Goal: Task Accomplishment & Management: Complete application form

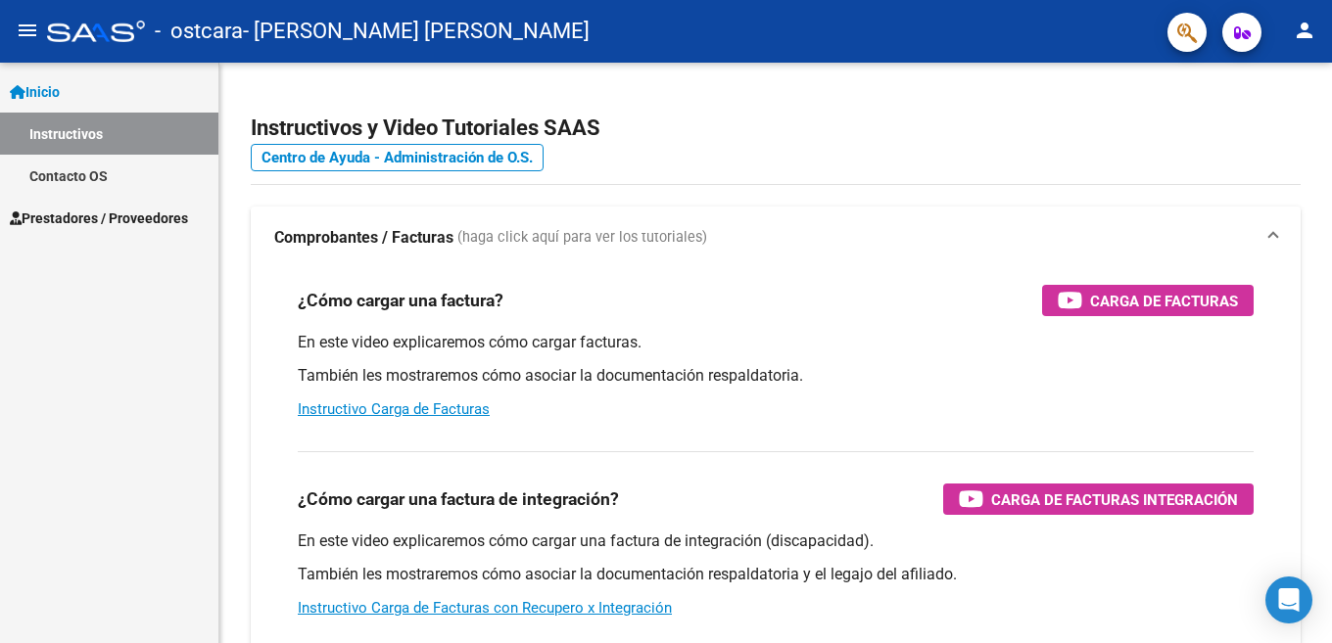
click at [118, 211] on span "Prestadores / Proveedores" at bounding box center [99, 219] width 178 height 22
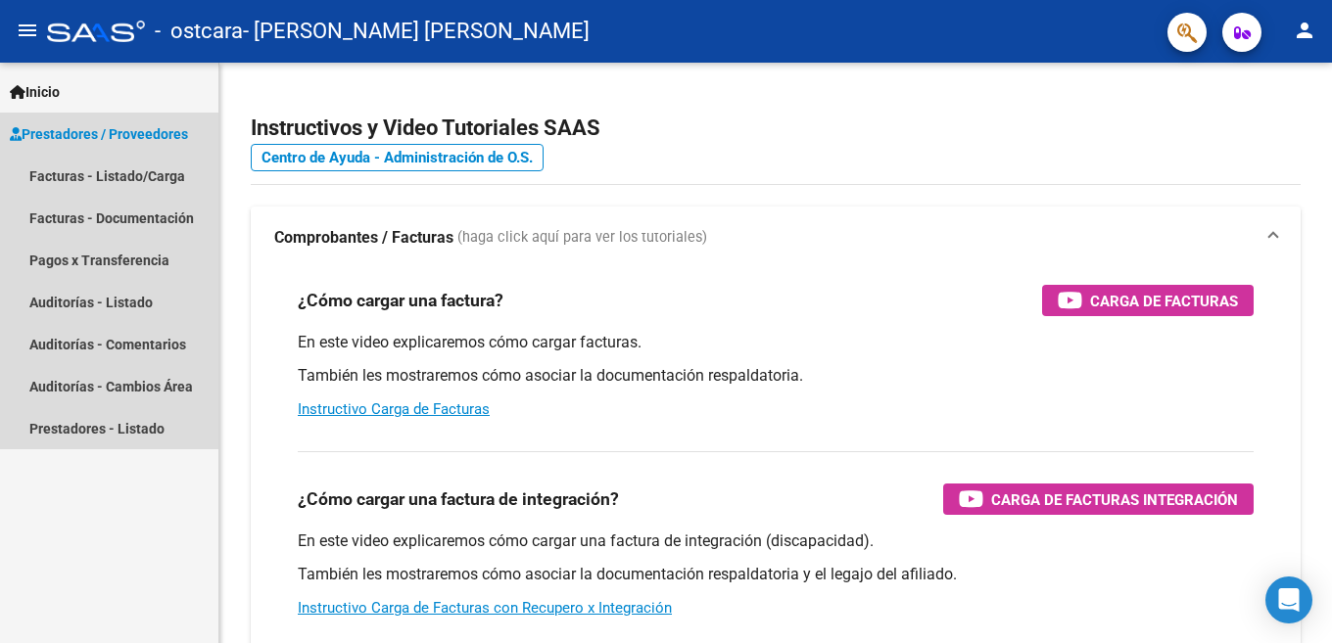
click at [78, 136] on span "Prestadores / Proveedores" at bounding box center [99, 134] width 178 height 22
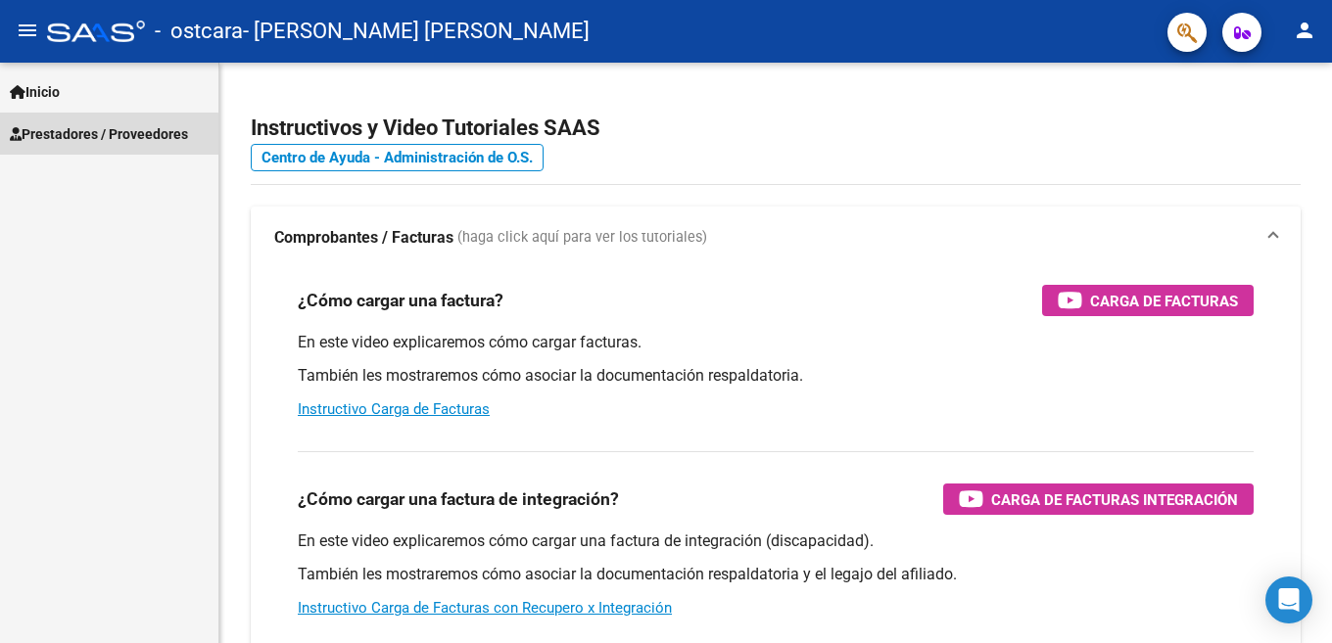
click at [76, 135] on span "Prestadores / Proveedores" at bounding box center [99, 134] width 178 height 22
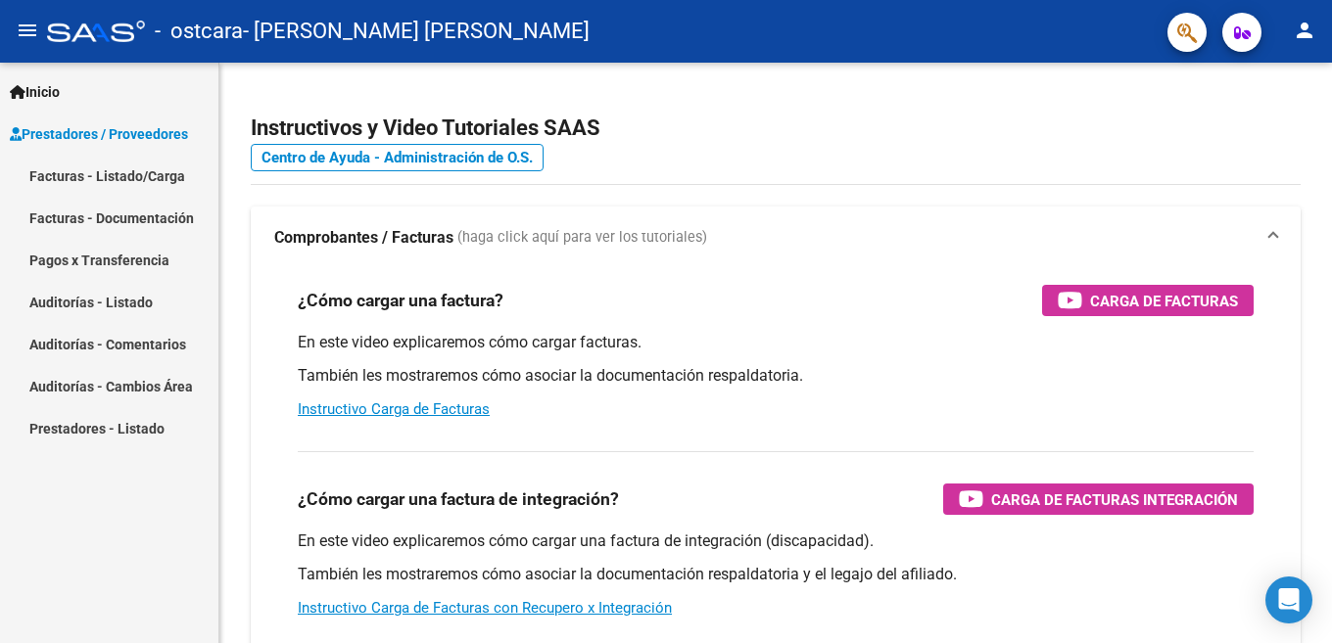
click at [59, 169] on link "Facturas - Listado/Carga" at bounding box center [109, 176] width 218 height 42
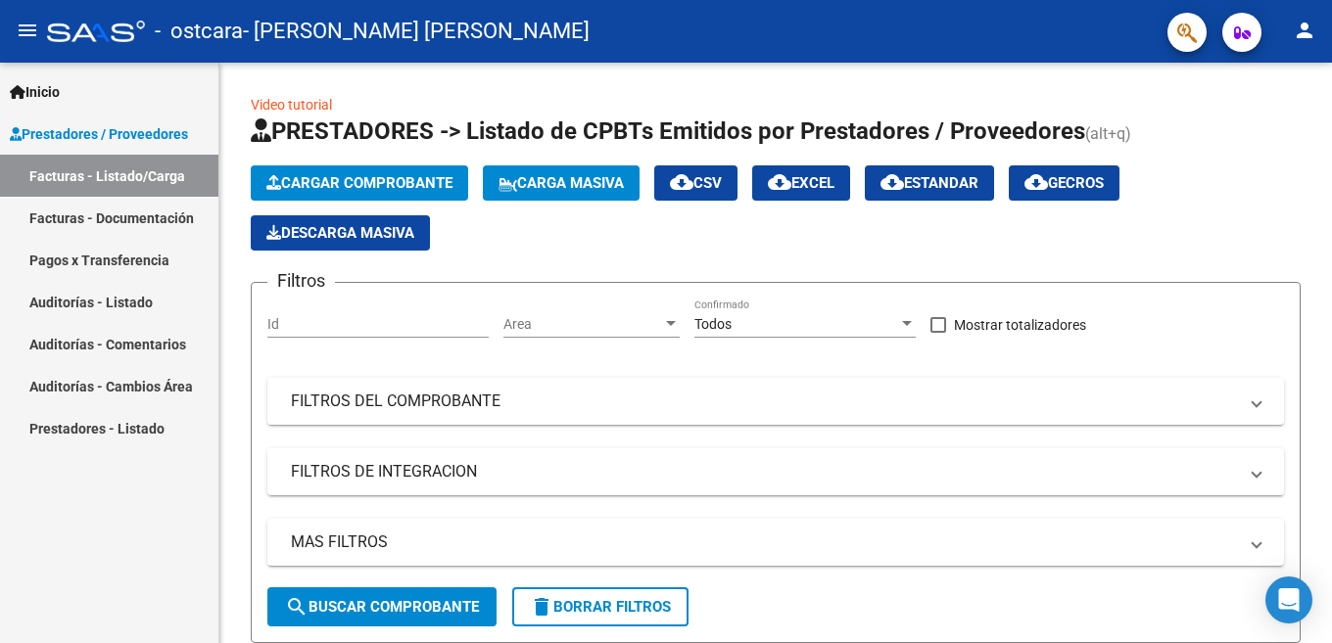
click at [57, 84] on span "Inicio" at bounding box center [35, 92] width 50 height 22
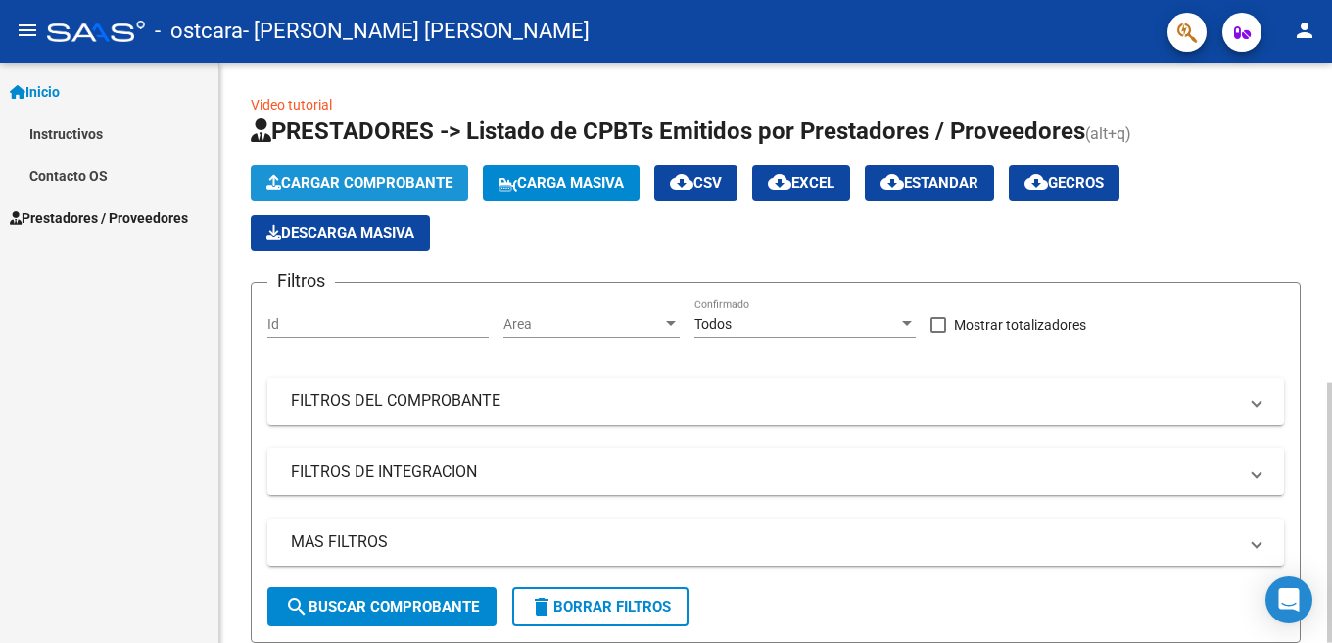
click at [414, 192] on button "Cargar Comprobante" at bounding box center [359, 182] width 217 height 35
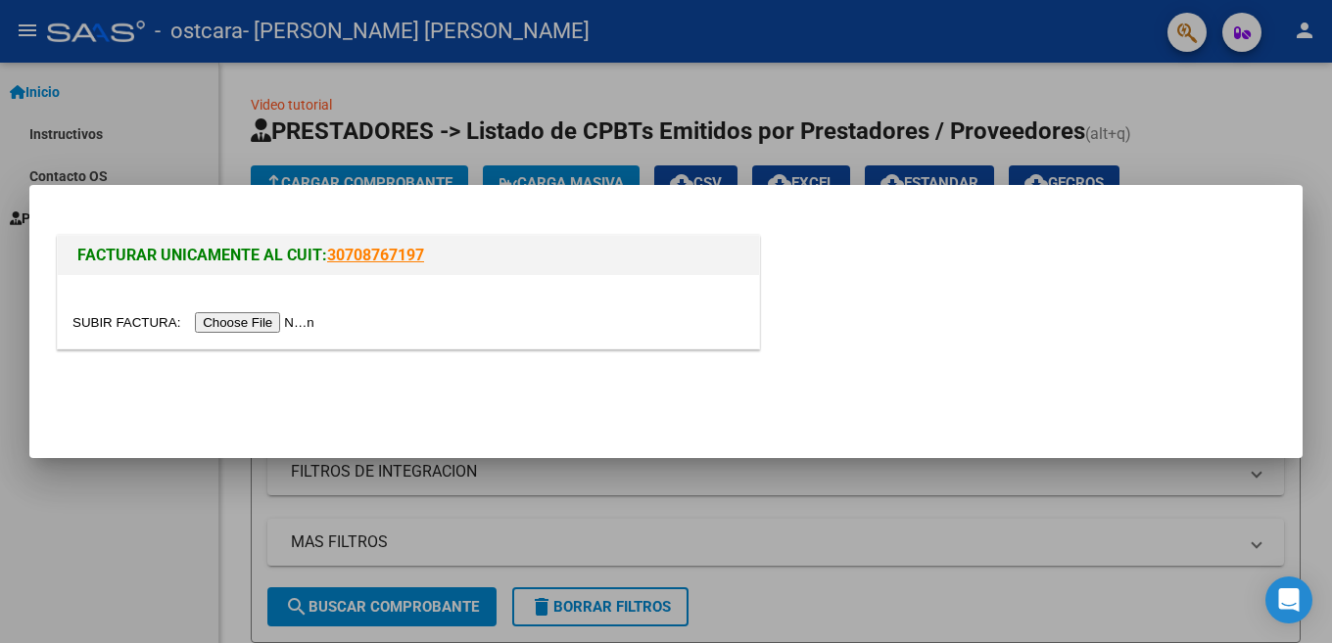
click at [232, 323] on input "file" at bounding box center [196, 322] width 248 height 21
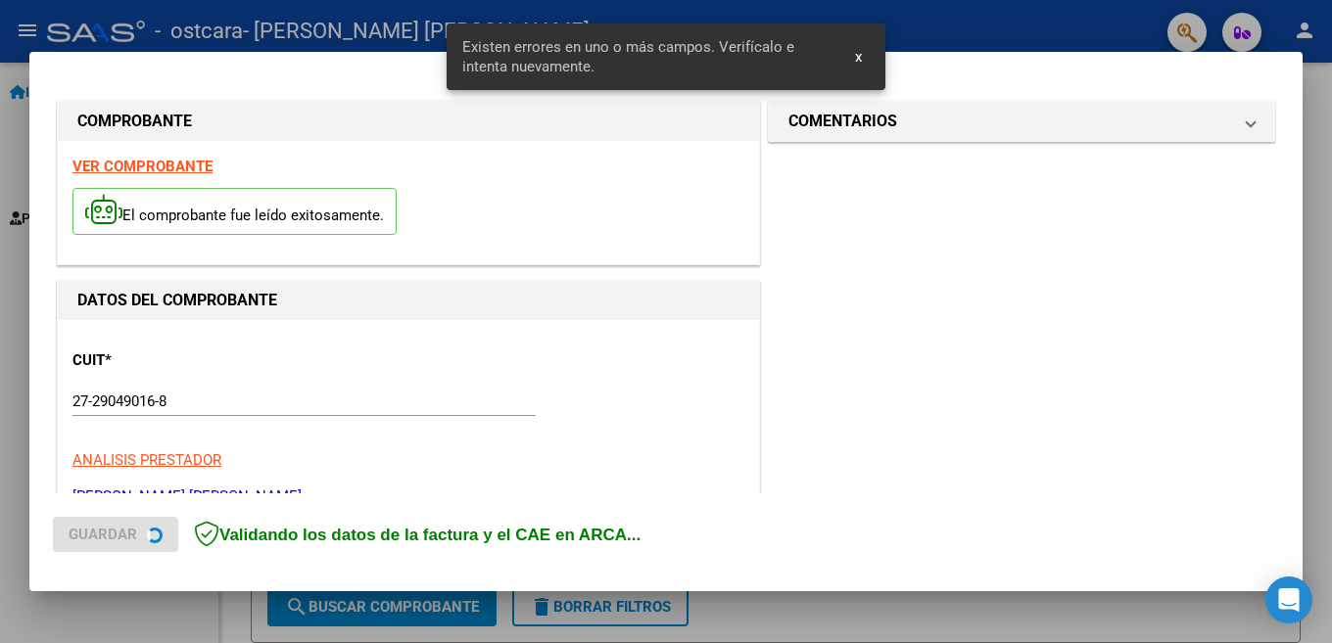
scroll to position [473, 0]
